Goal: Communication & Community: Share content

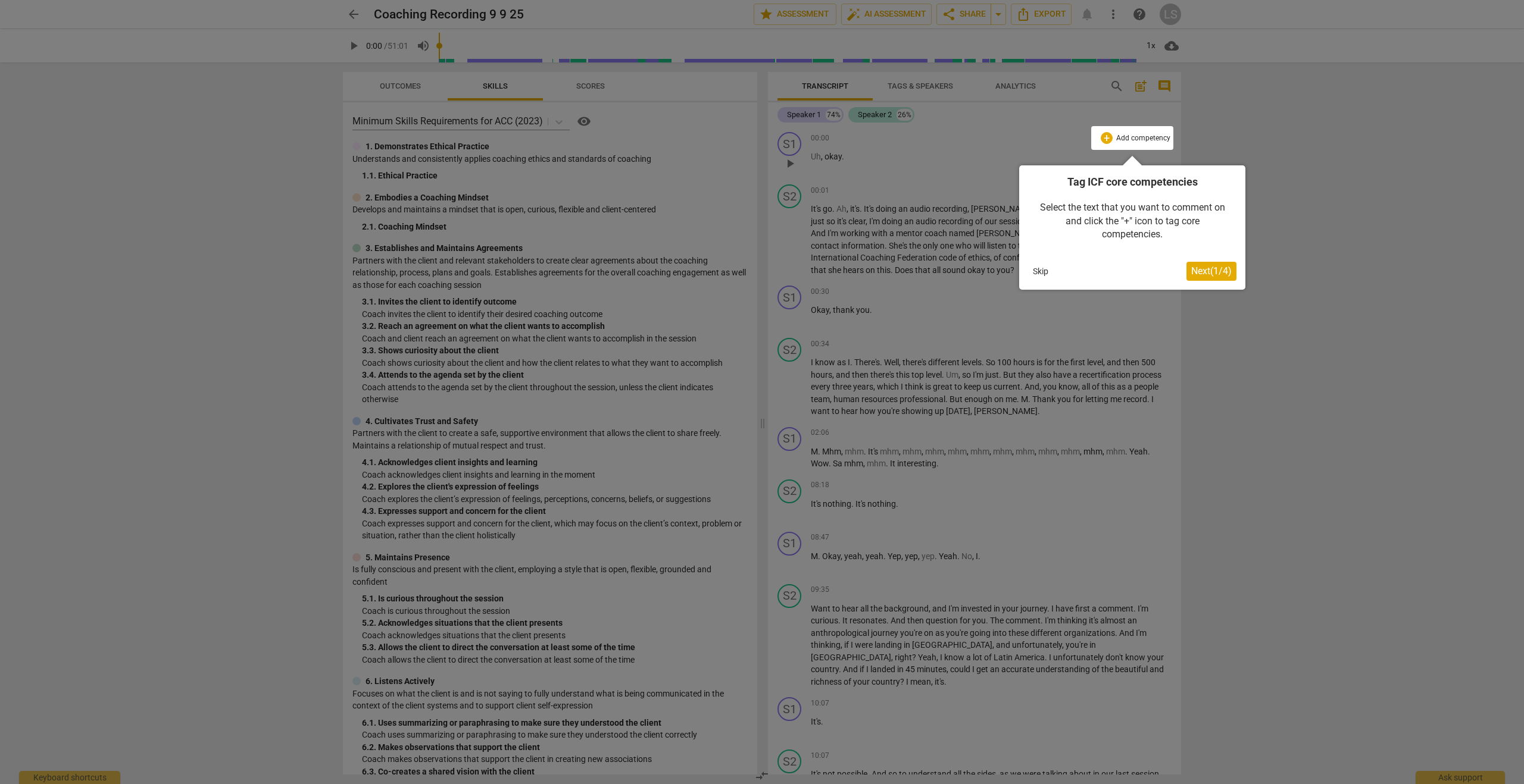
click at [1038, 272] on button "Skip" at bounding box center [1040, 271] width 25 height 18
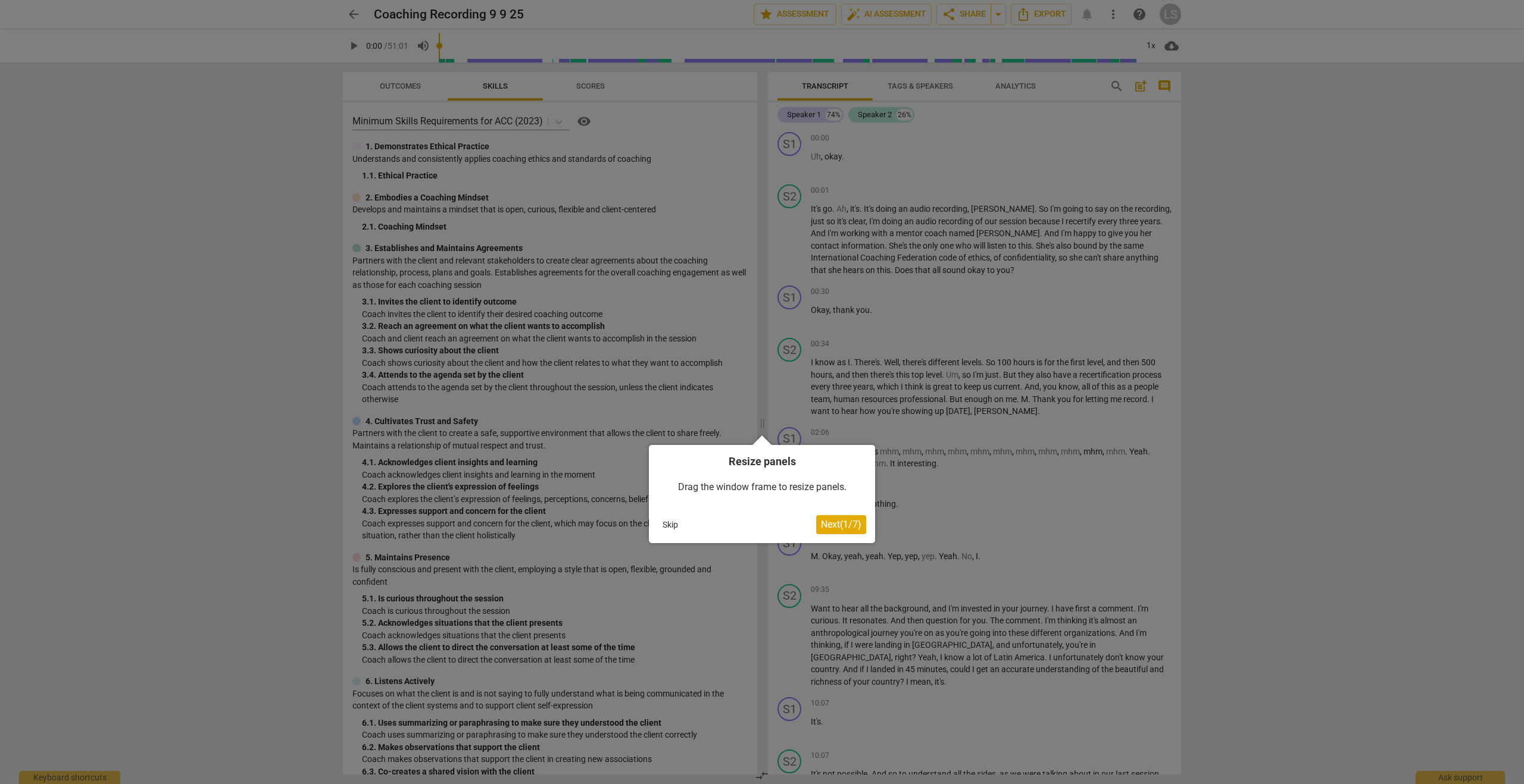
click at [671, 525] on button "Skip" at bounding box center [670, 525] width 25 height 18
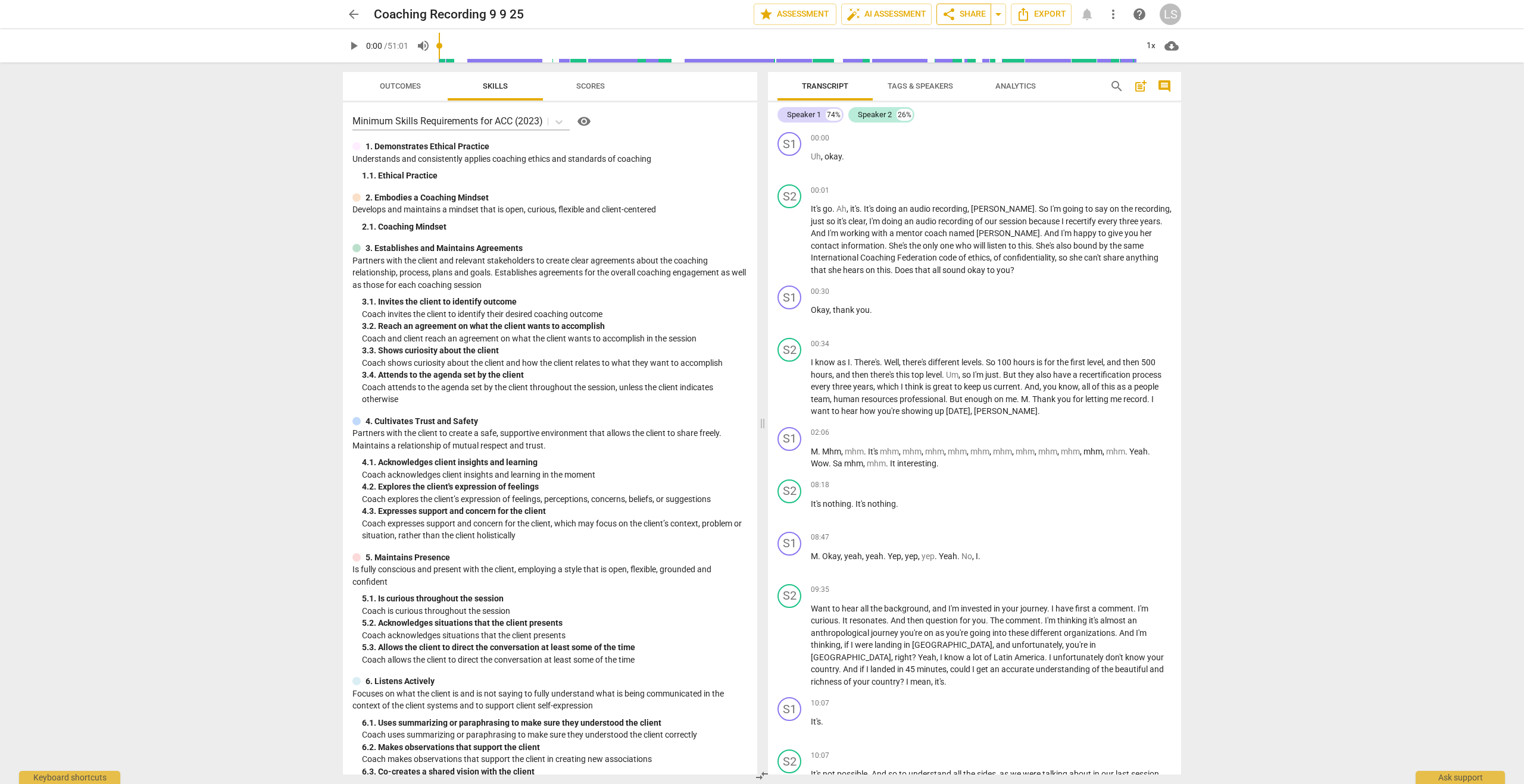
click at [965, 16] on span "share Share" at bounding box center [964, 14] width 44 height 14
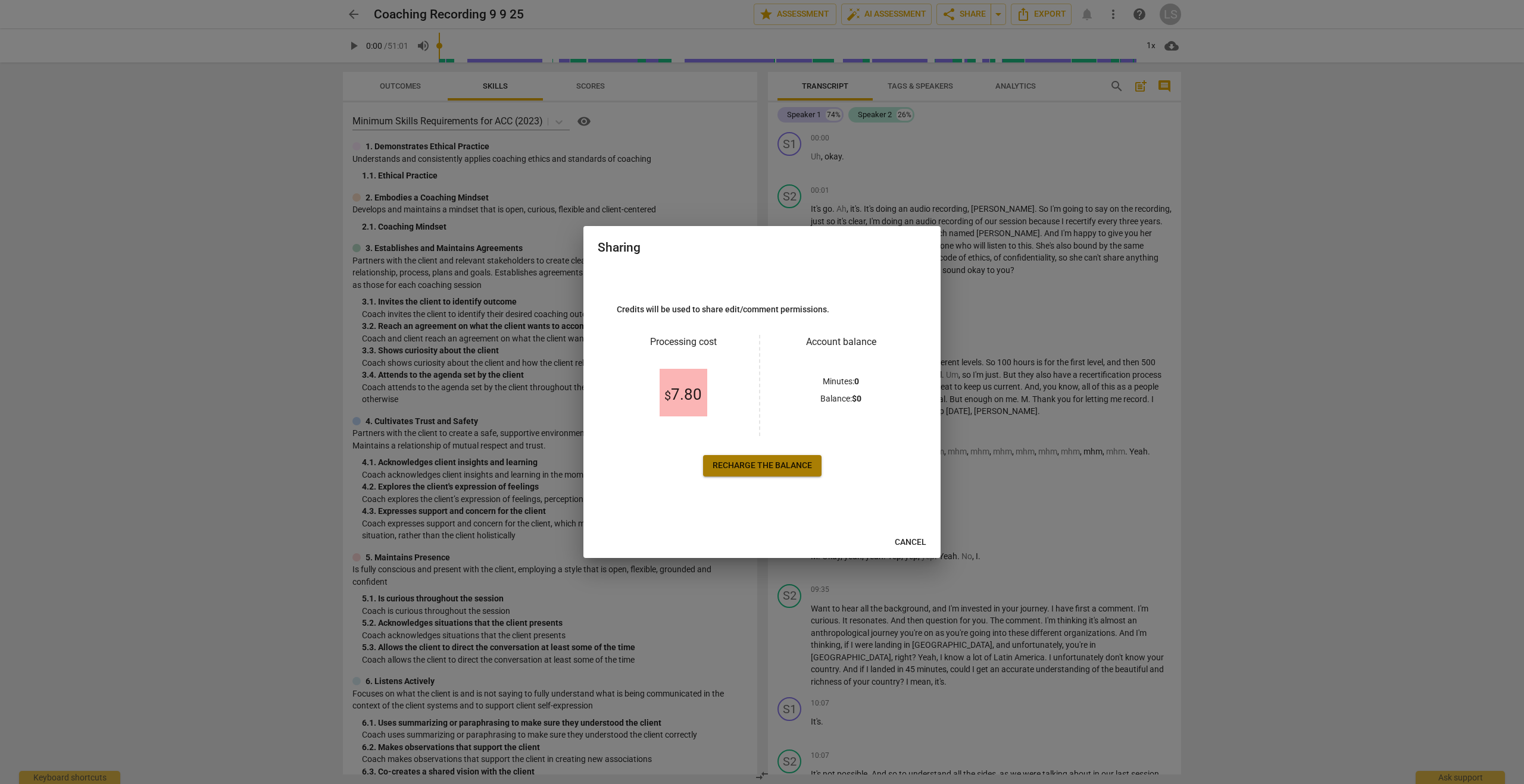
click at [756, 466] on span "Recharge the balance" at bounding box center [762, 465] width 100 height 12
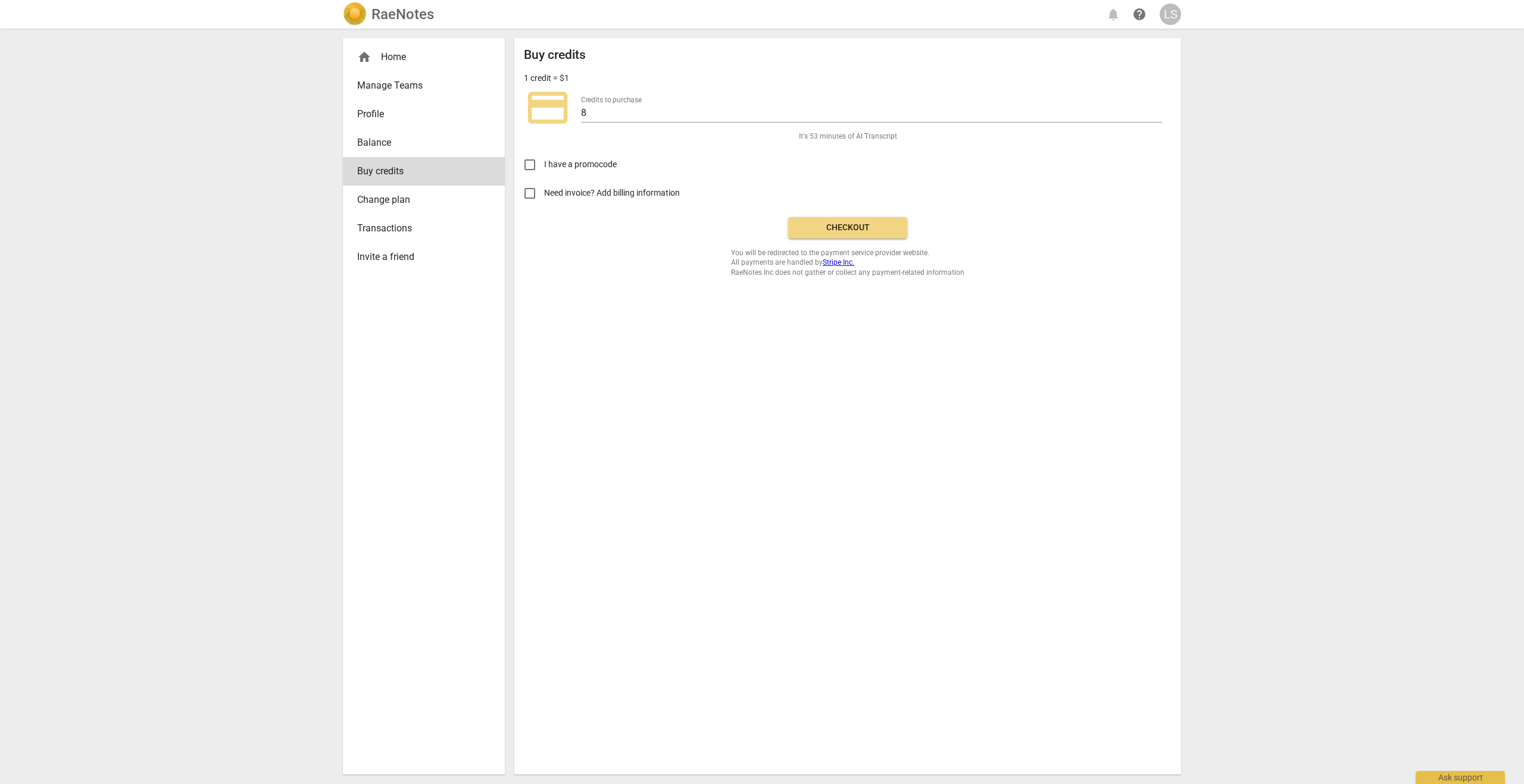
click at [843, 227] on span "Checkout" at bounding box center [848, 227] width 100 height 12
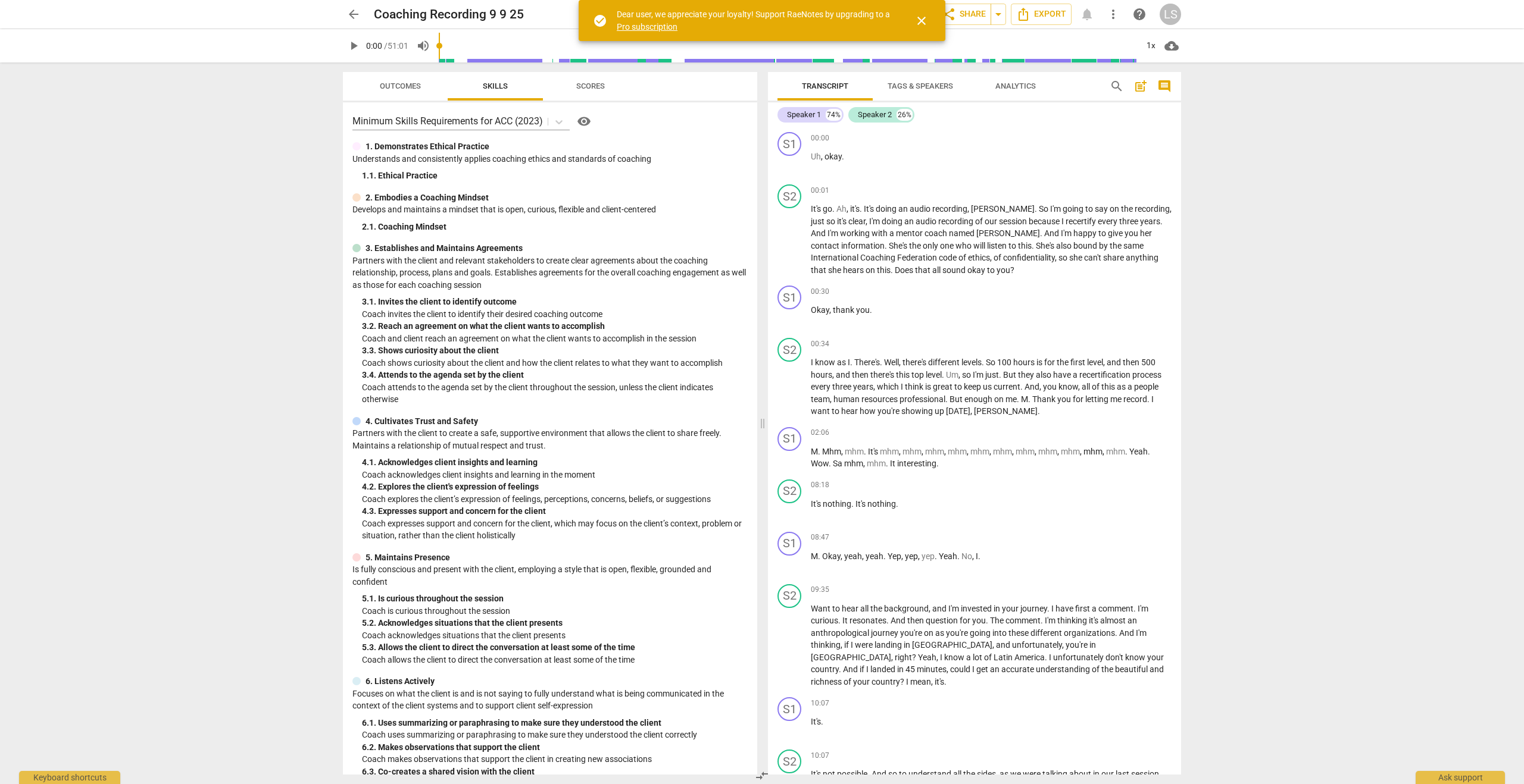
click at [927, 25] on span "close" at bounding box center [921, 20] width 14 height 14
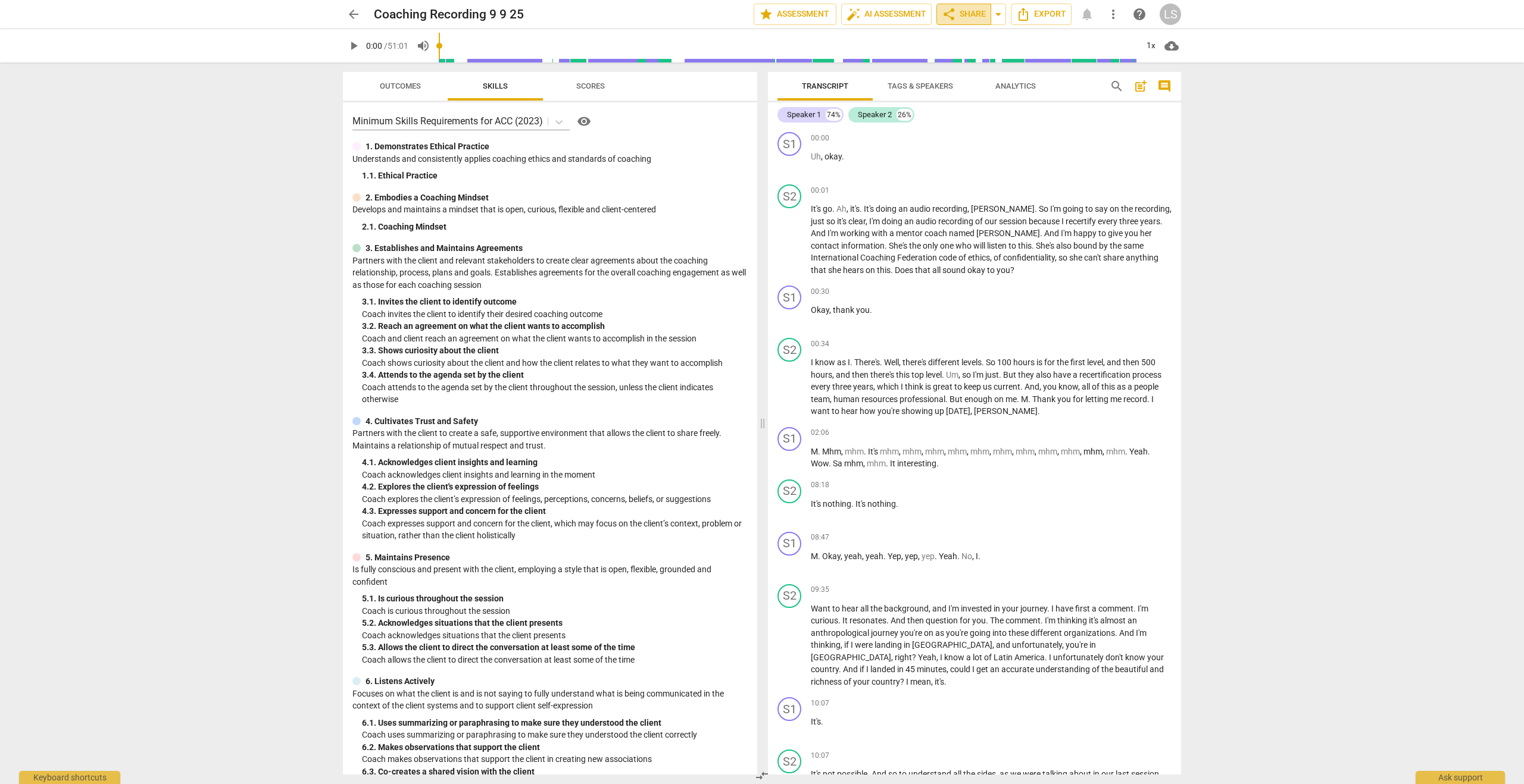
click at [959, 9] on span "share Share" at bounding box center [964, 14] width 44 height 14
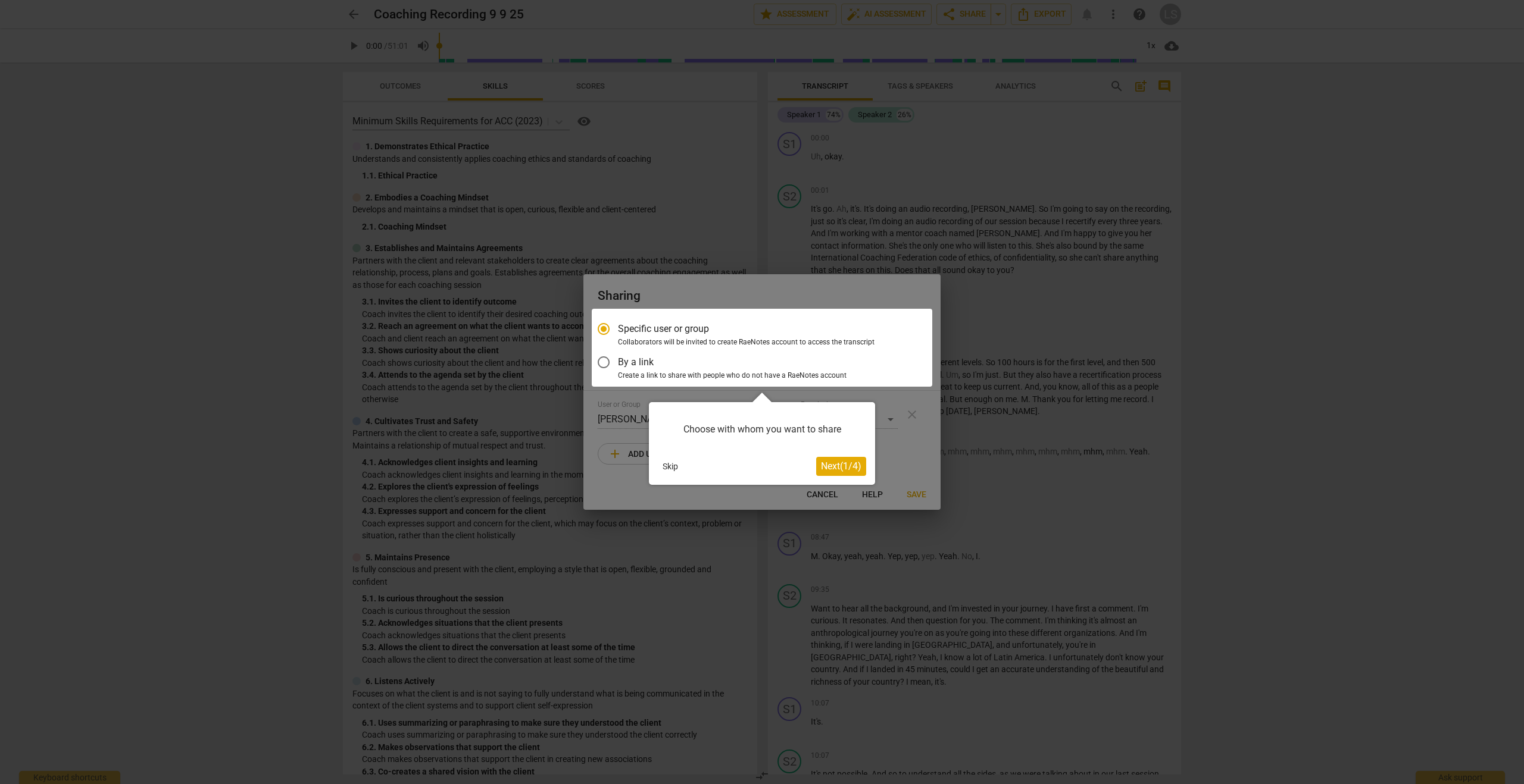
click at [840, 476] on div "Choose with whom you want to share Skip Next ( 1 / 4 )" at bounding box center [762, 444] width 226 height 83
click at [837, 466] on span "Next ( 1 / 4 )" at bounding box center [841, 466] width 41 height 11
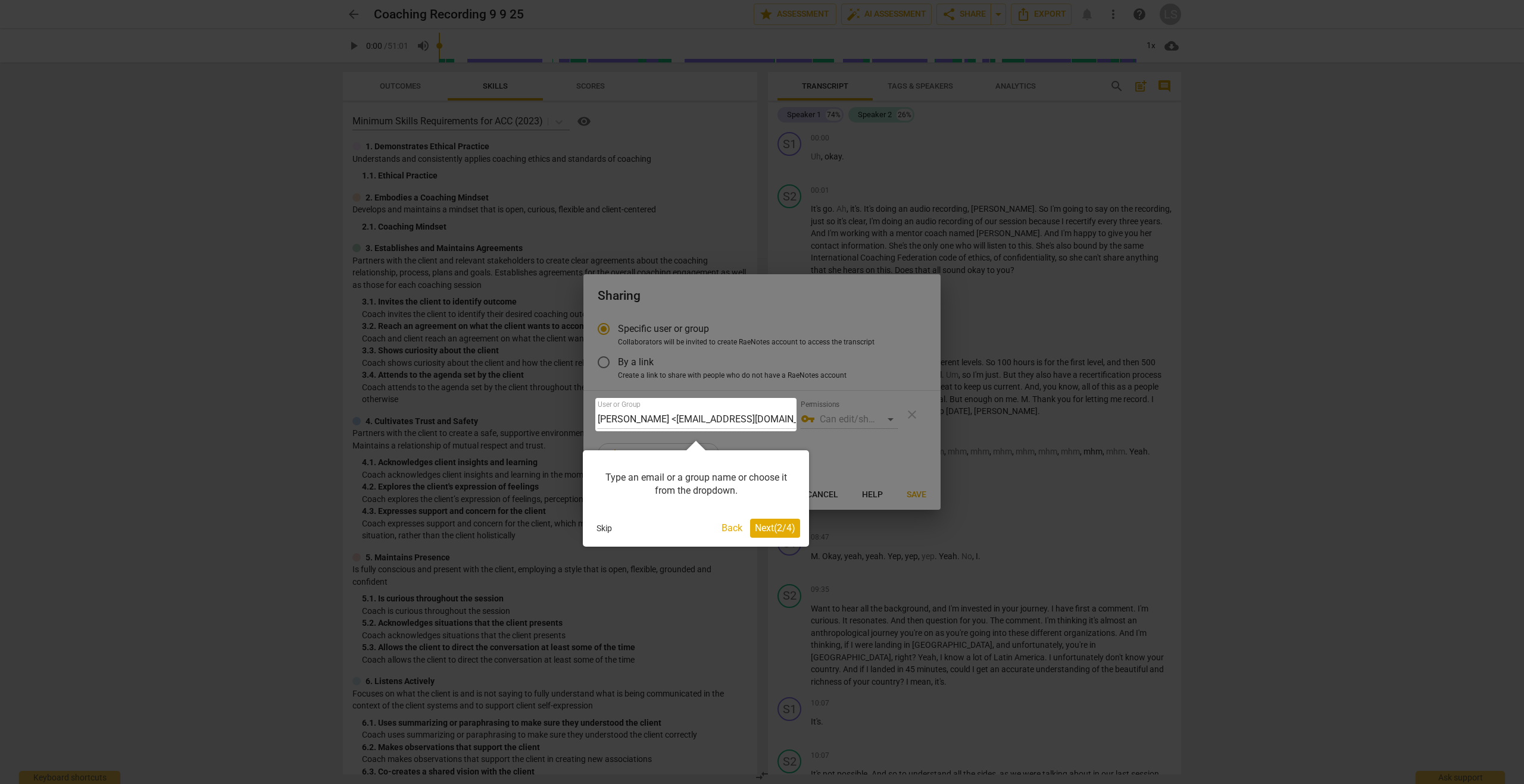
click at [783, 529] on span "Next ( 2 / 4 )" at bounding box center [775, 528] width 41 height 11
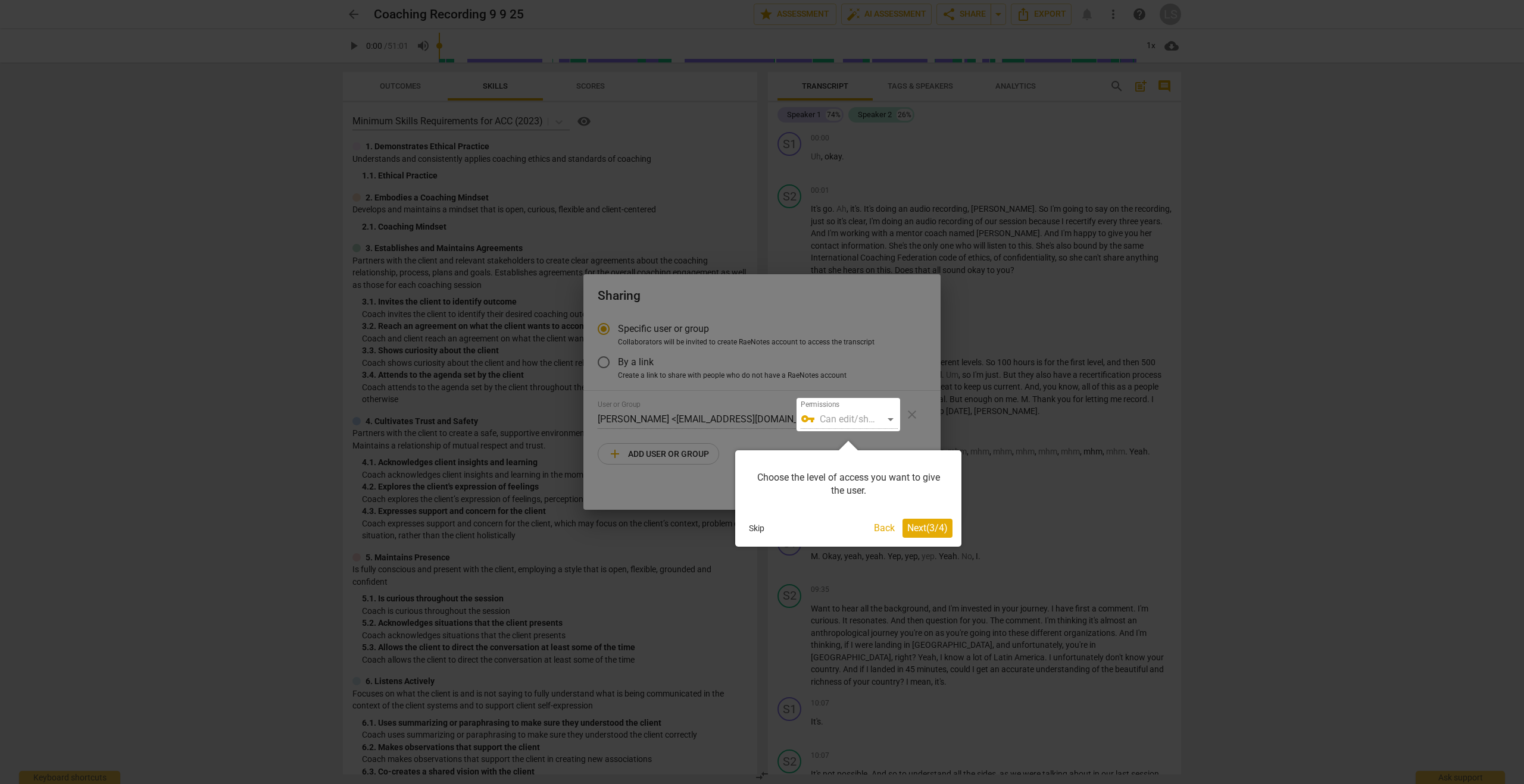
click at [860, 422] on div at bounding box center [848, 415] width 103 height 33
click at [886, 423] on div at bounding box center [848, 415] width 103 height 33
click at [925, 528] on span "Next ( 3 / 4 )" at bounding box center [927, 528] width 41 height 11
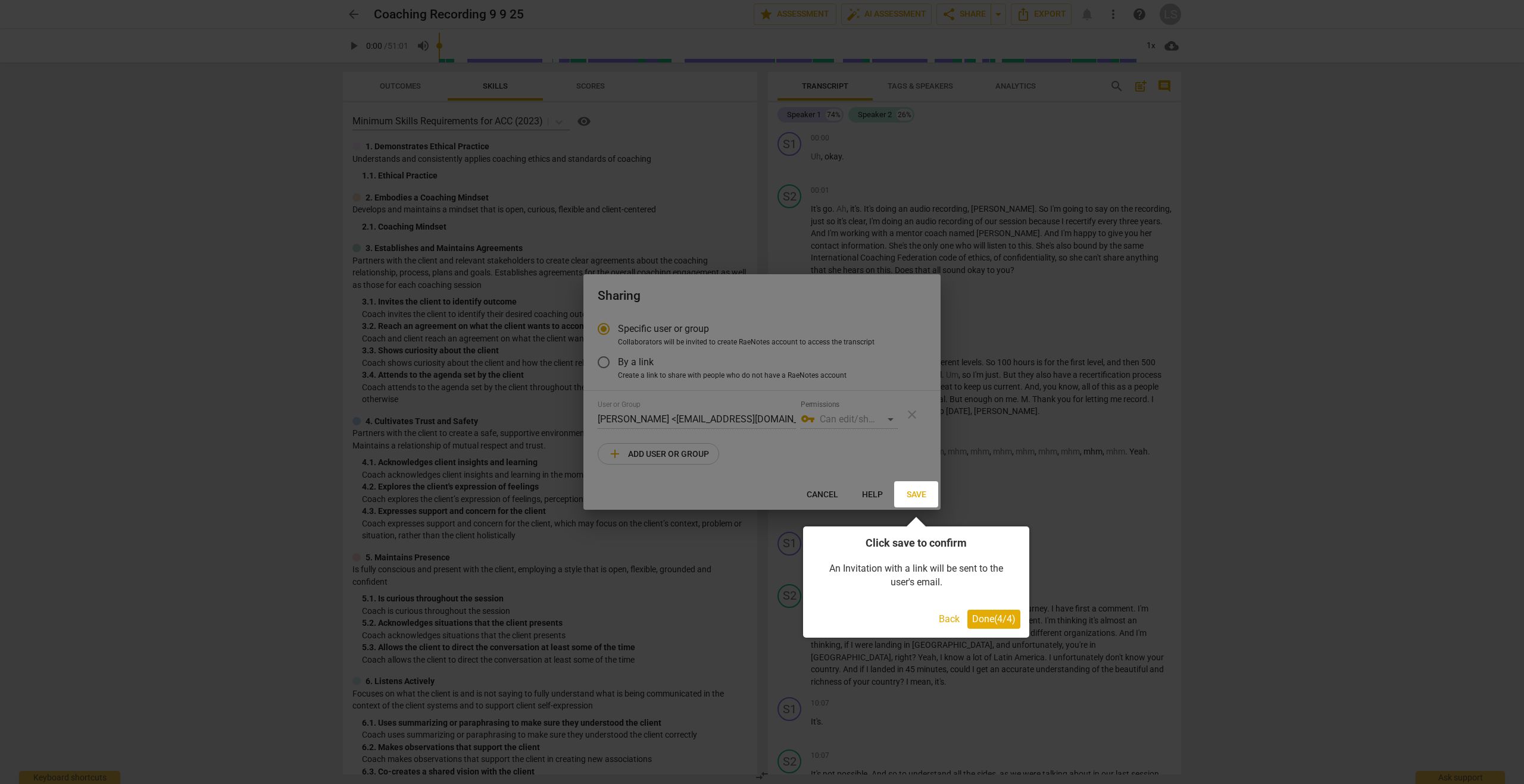
click at [998, 619] on span "Done ( 4 / 4 )" at bounding box center [993, 619] width 43 height 11
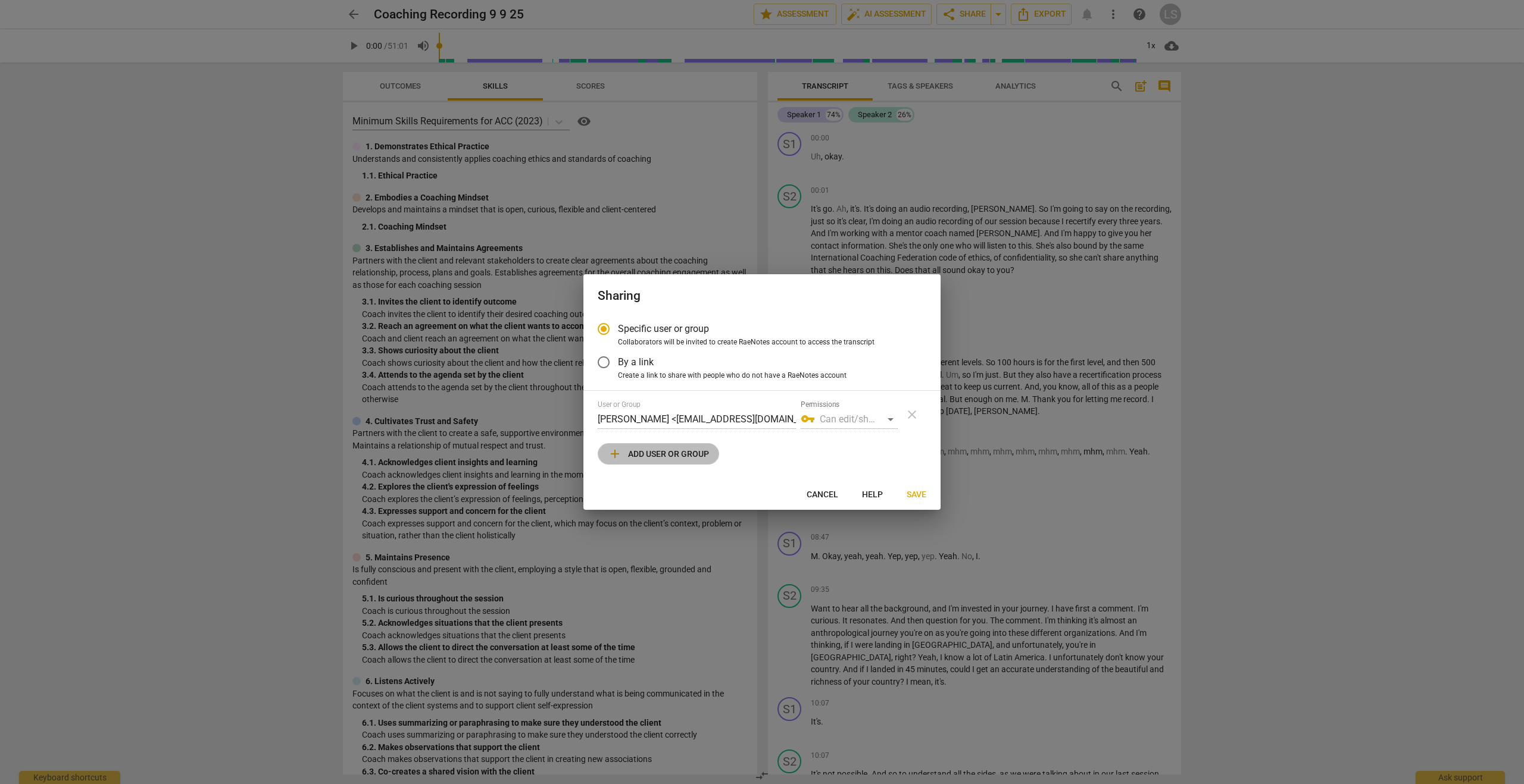
click at [656, 455] on span "add Add user or group" at bounding box center [659, 453] width 102 height 14
radio input "false"
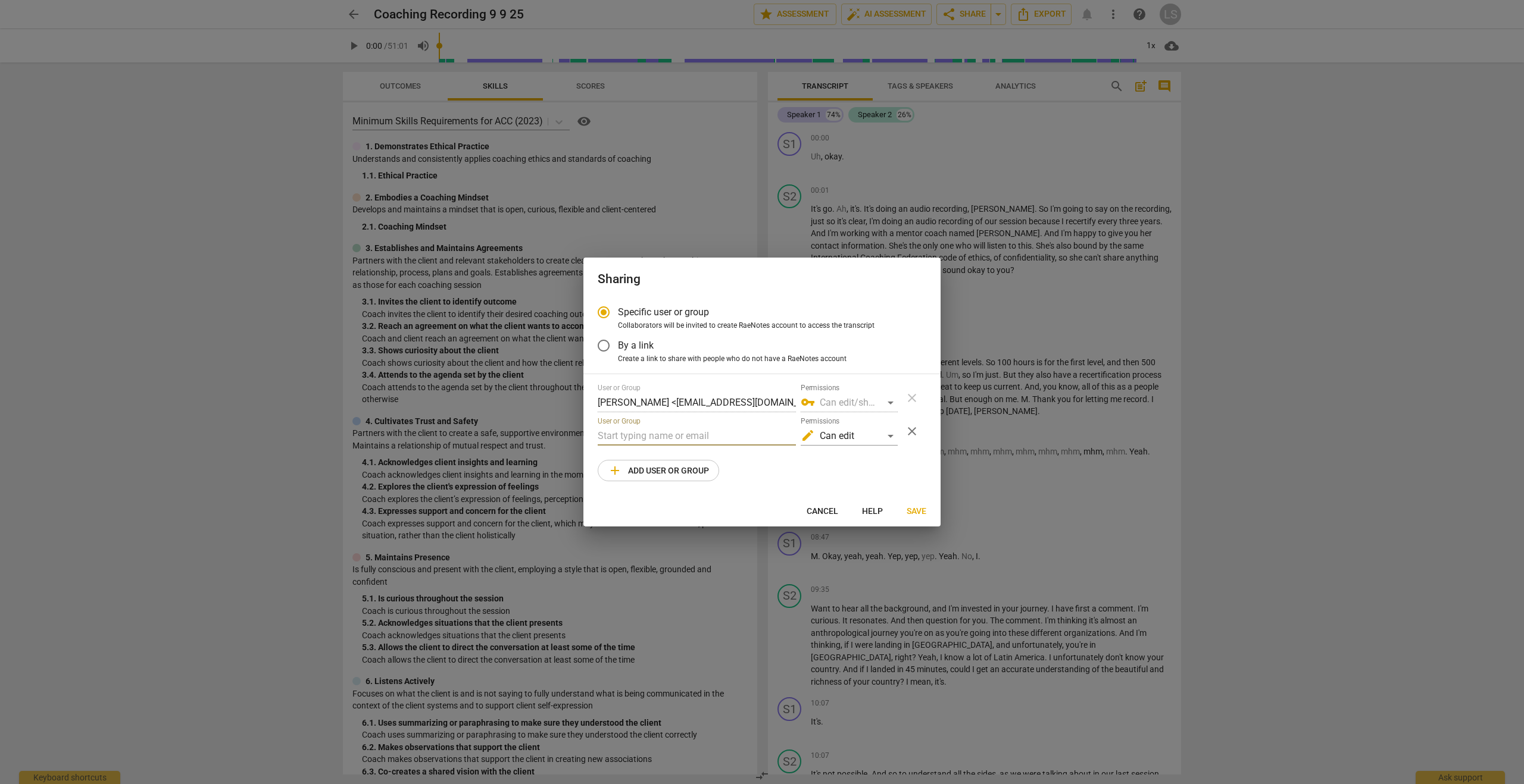
click at [644, 432] on input "text" at bounding box center [696, 436] width 199 height 19
type input "g"
paste input "gretacowan@gmail.com"
type input "gretacowan@gmail.com"
click at [914, 504] on button "Save" at bounding box center [916, 511] width 39 height 21
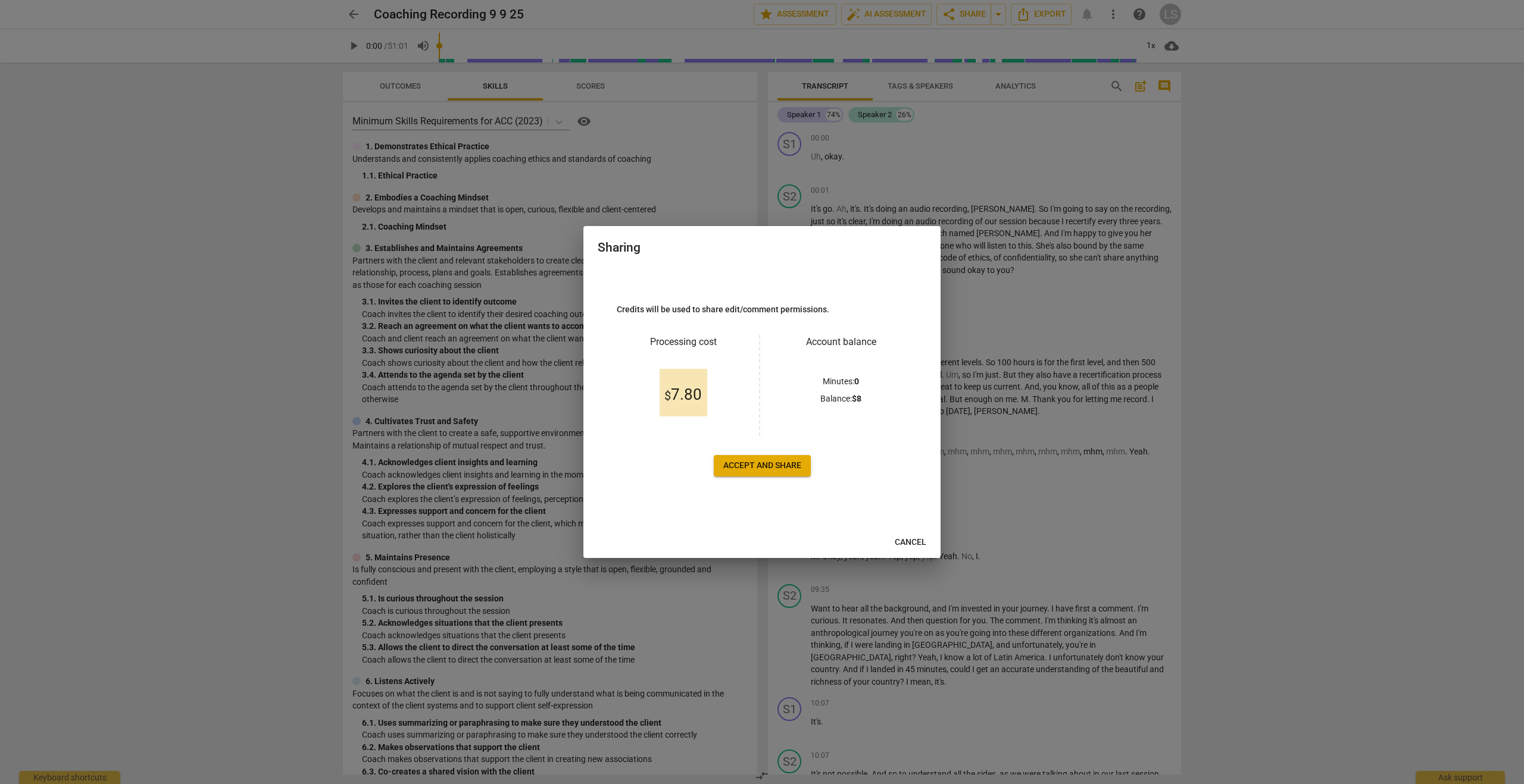
click at [761, 464] on span "Accept and share" at bounding box center [762, 465] width 78 height 12
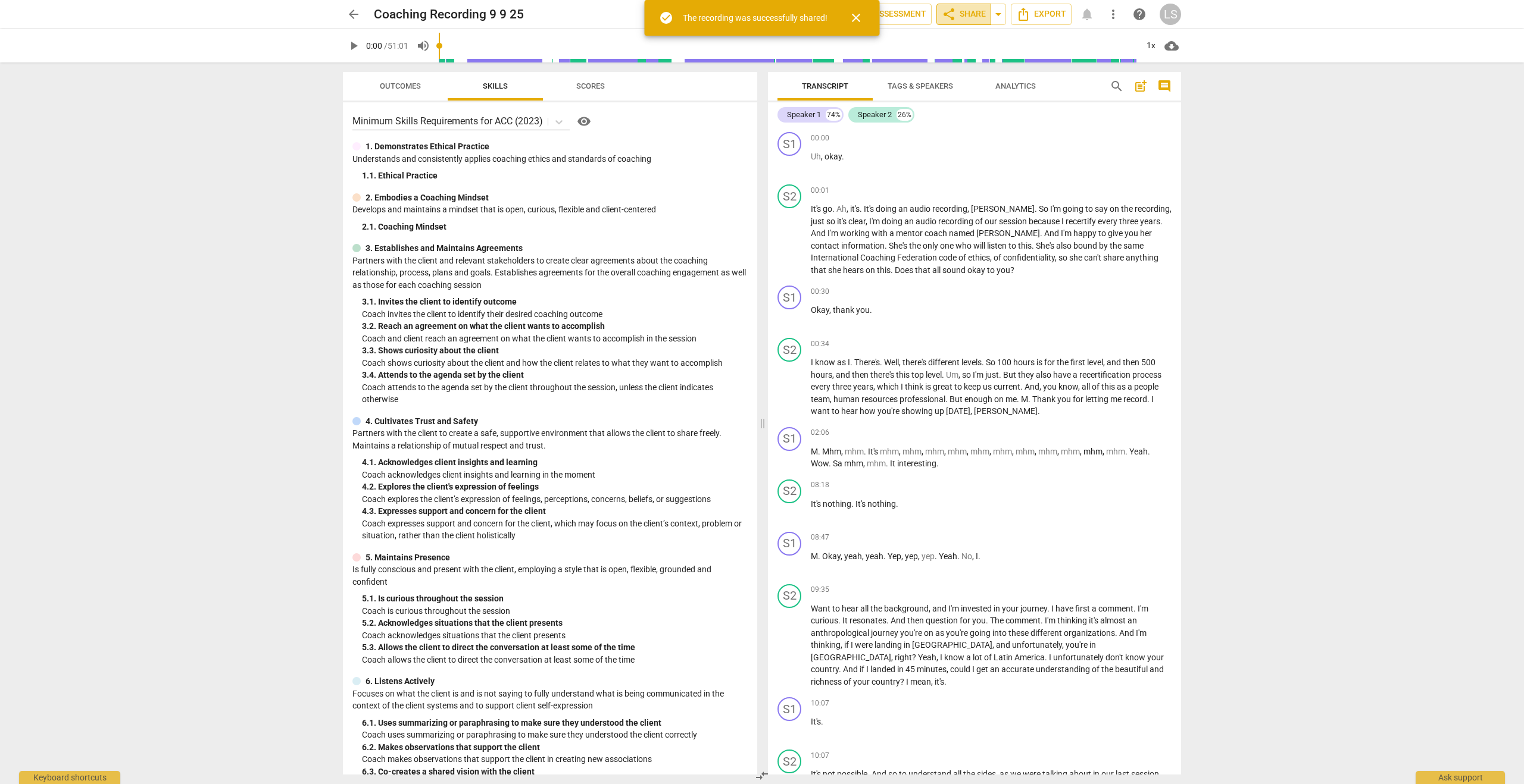
click at [959, 21] on span "share Share" at bounding box center [964, 14] width 44 height 14
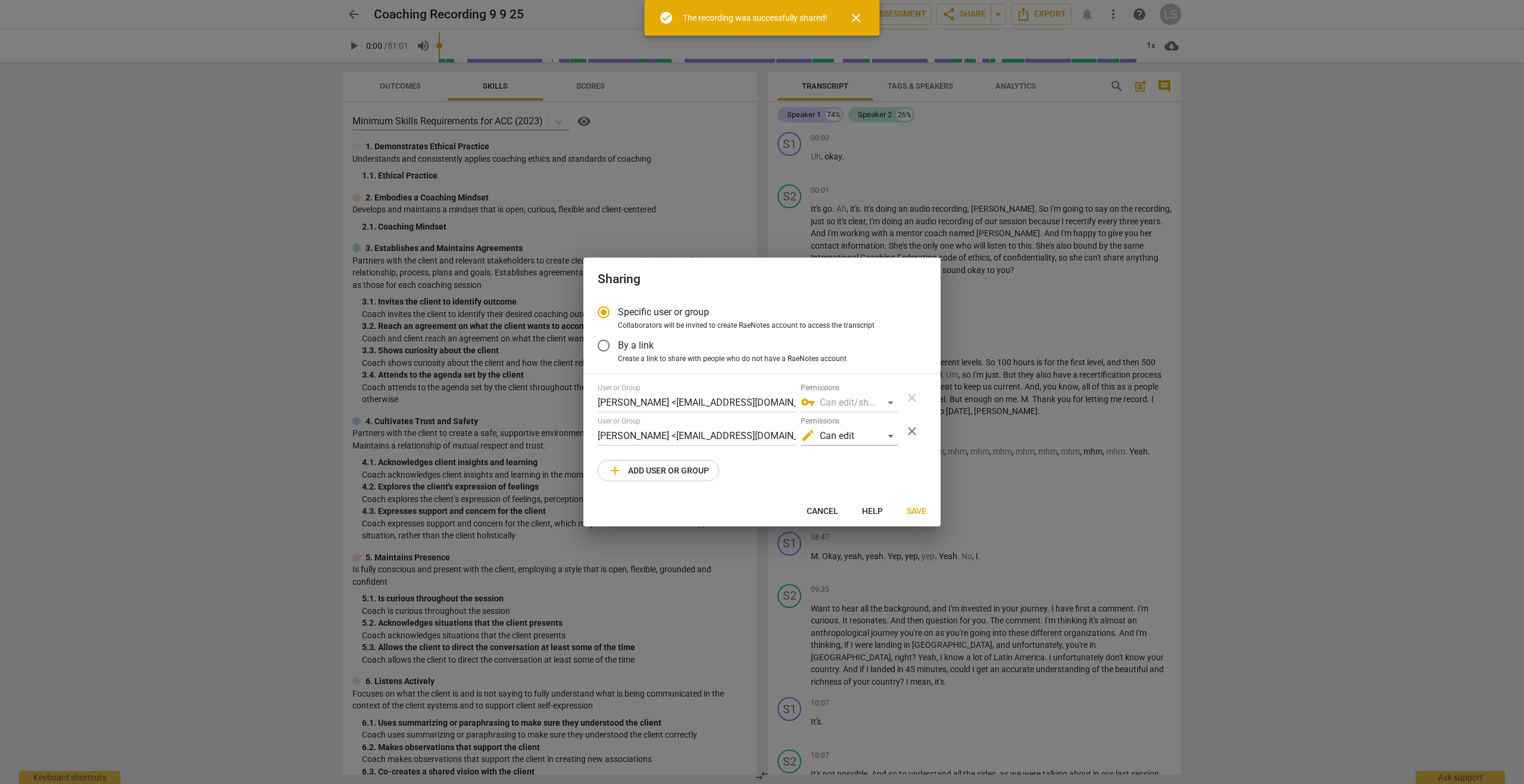
radio input "false"
click at [606, 346] on input "By a link" at bounding box center [603, 345] width 29 height 29
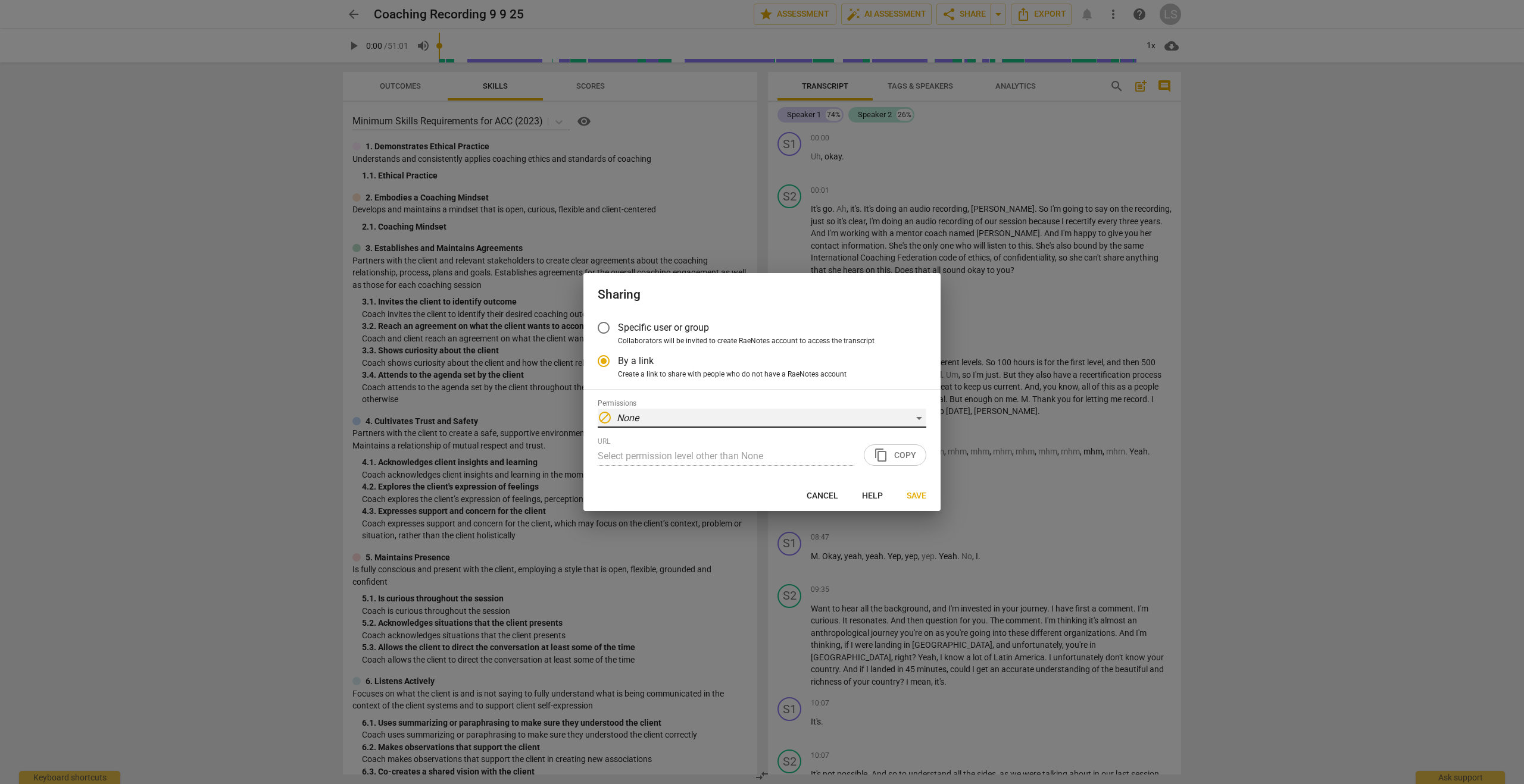
click at [687, 415] on div "block None" at bounding box center [762, 418] width 329 height 19
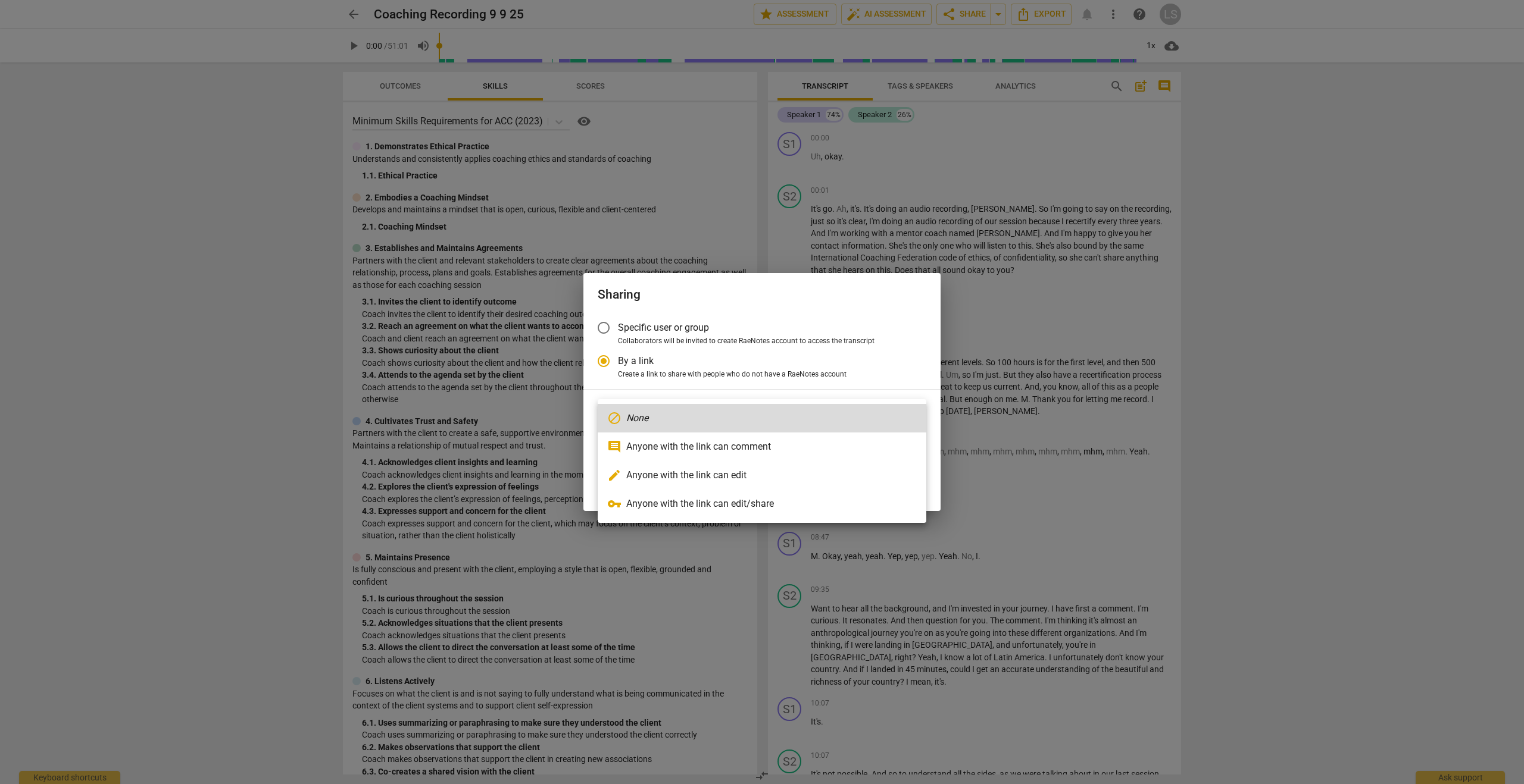
click at [686, 468] on li "edit Anyone with the link can edit" at bounding box center [762, 475] width 329 height 29
radio input "false"
type input "https://app.raenotes.com/meeting/b6a15523d3b547138f92a3cbb5a9a211?success=8"
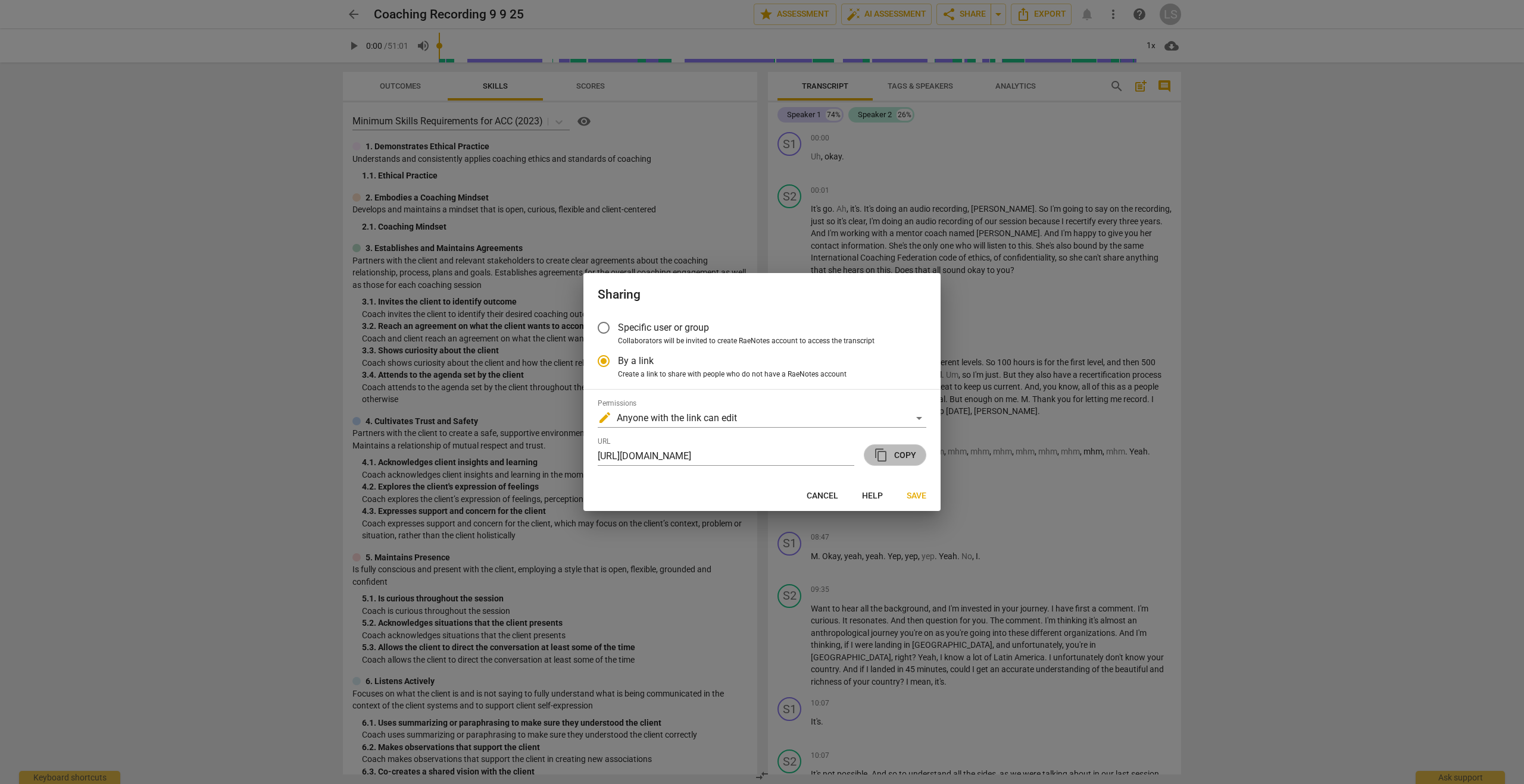
click at [911, 451] on span "content_copy Copy" at bounding box center [895, 454] width 42 height 14
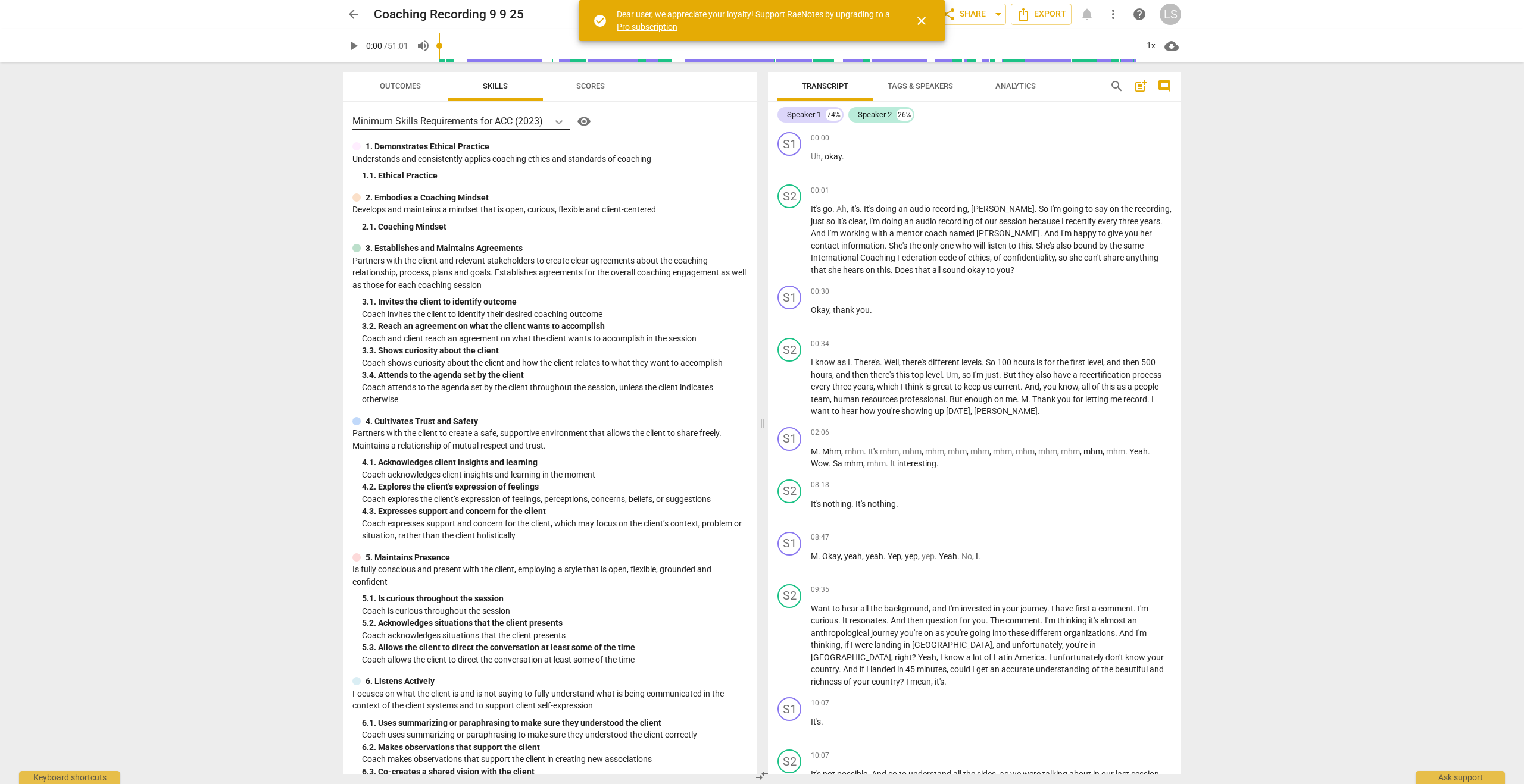
click at [559, 122] on icon at bounding box center [559, 122] width 7 height 5
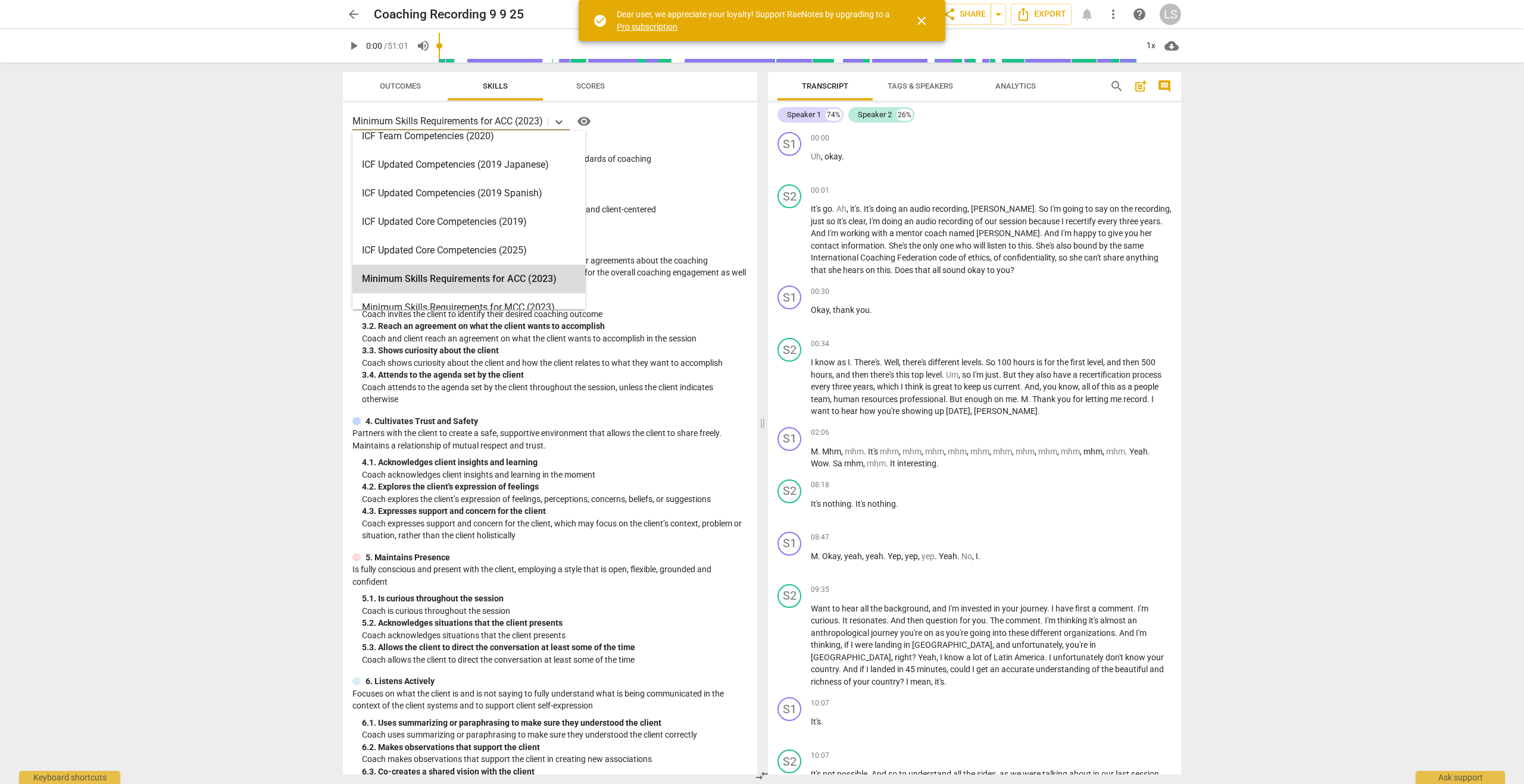
scroll to position [246, 0]
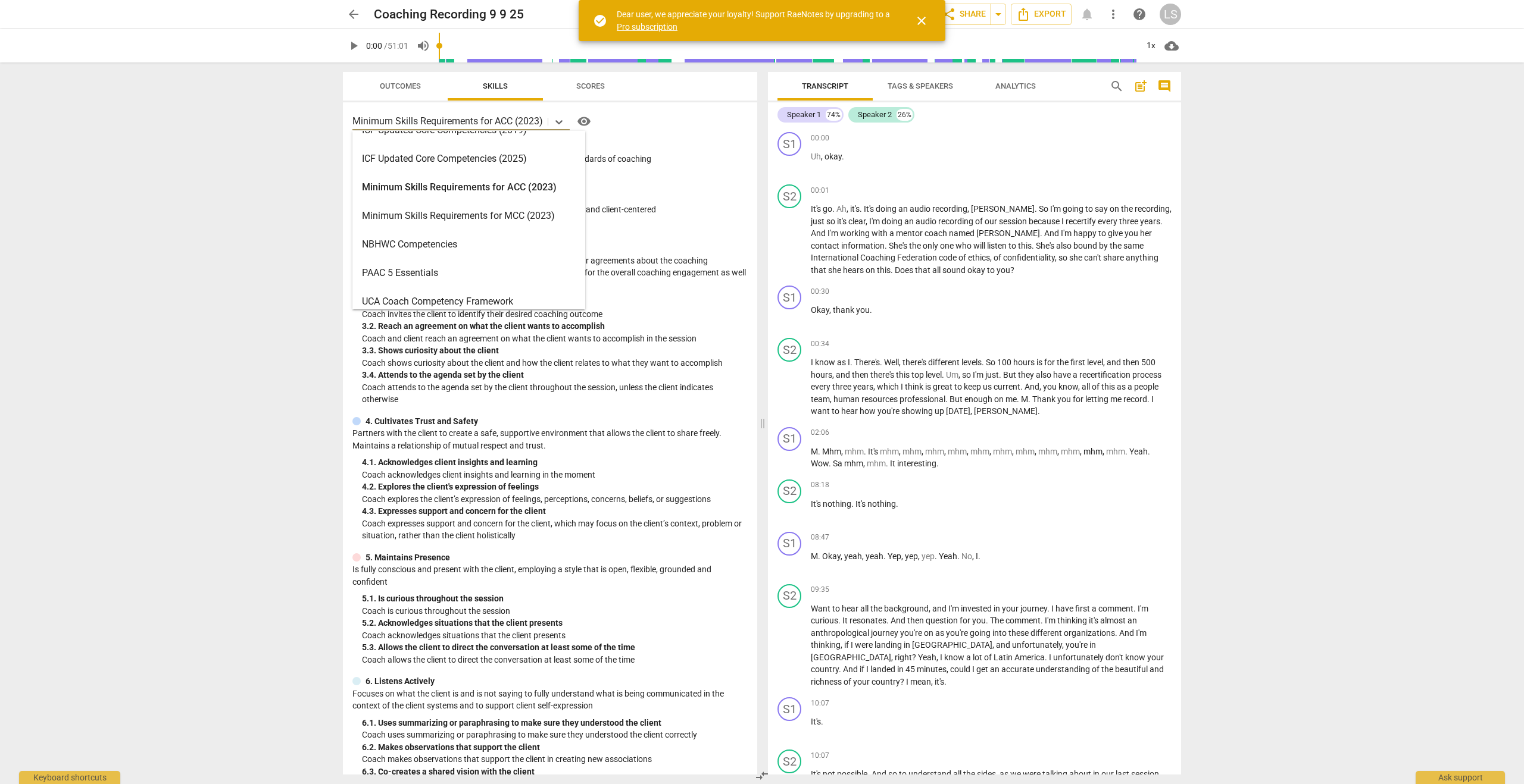
click at [444, 178] on div "Minimum Skills Requirements for ACC (2023)" at bounding box center [469, 187] width 233 height 29
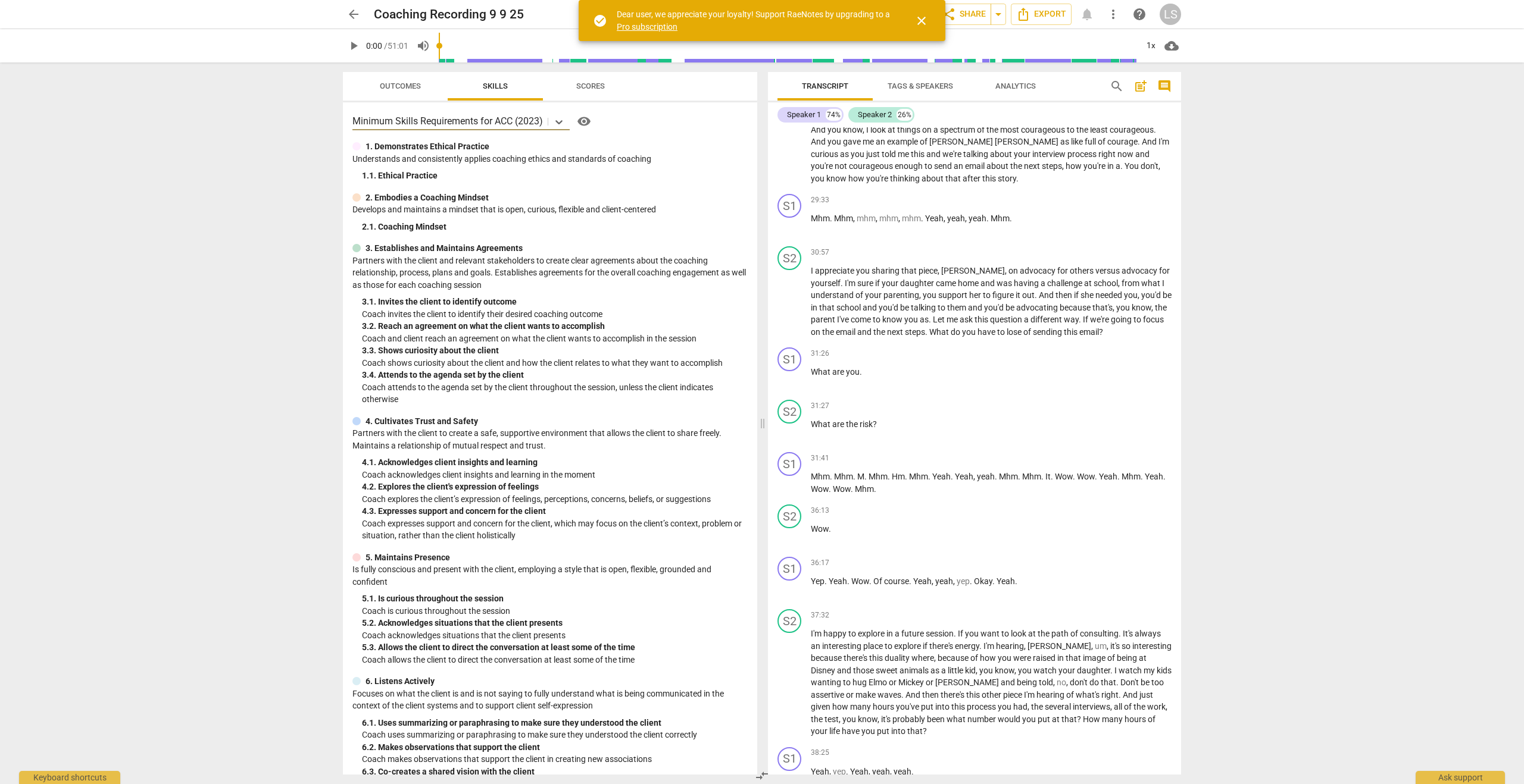
scroll to position [1492, 0]
click at [787, 476] on span "play_arrow" at bounding box center [790, 482] width 14 height 14
type input "2092"
